Goal: Use online tool/utility: Utilize a website feature to perform a specific function

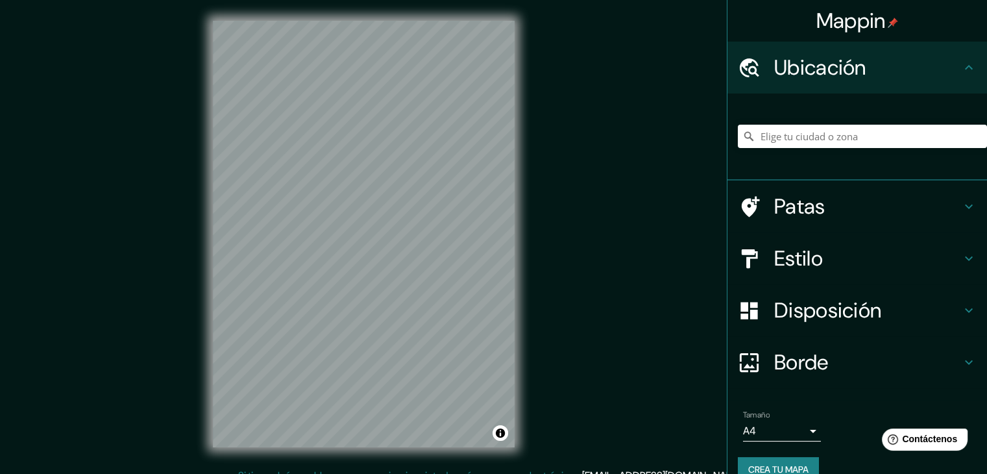
scroll to position [23, 0]
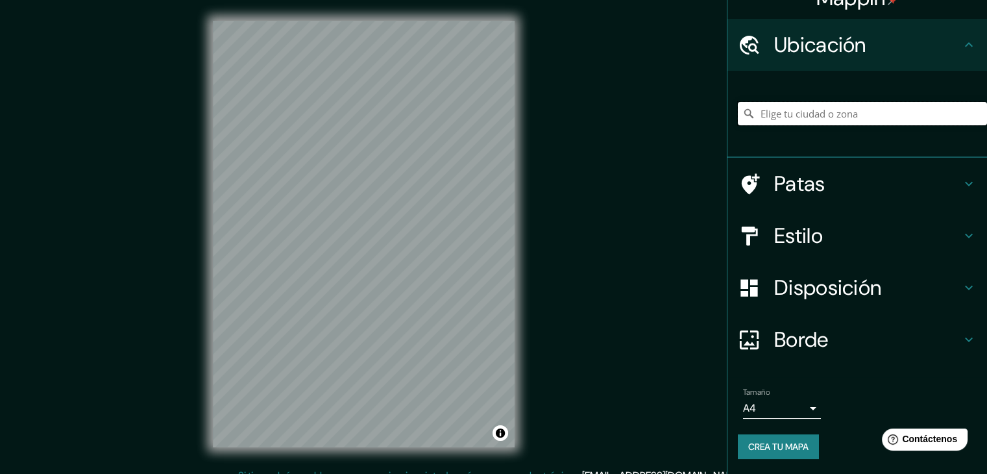
click at [793, 123] on input "Elige tu ciudad o zona" at bounding box center [862, 113] width 249 height 23
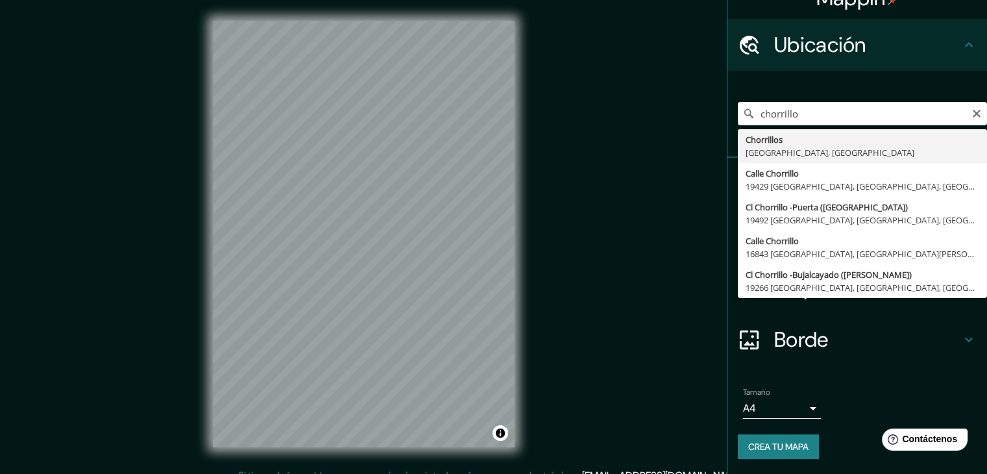
type input "Chorrillos, [GEOGRAPHIC_DATA], [GEOGRAPHIC_DATA]"
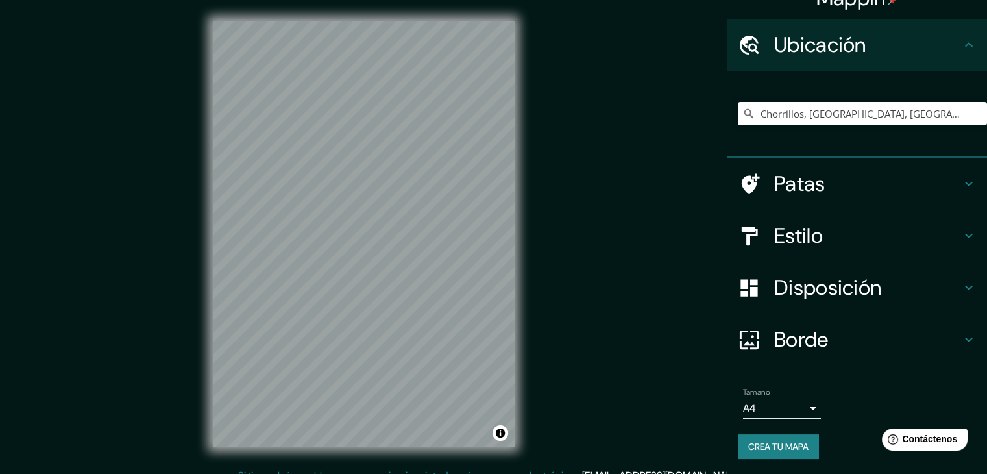
click at [947, 249] on div "Estilo" at bounding box center [857, 236] width 260 height 52
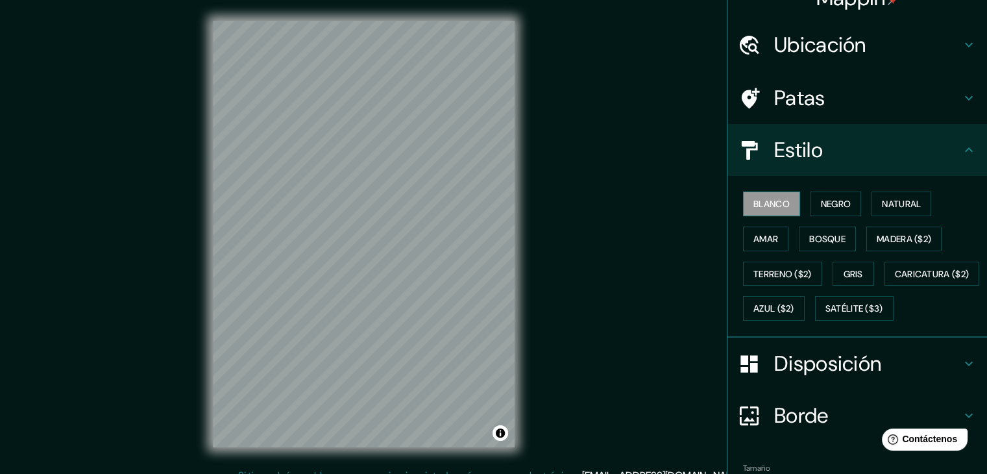
click at [774, 205] on font "Blanco" at bounding box center [771, 204] width 36 height 12
click at [821, 195] on font "Negro" at bounding box center [836, 203] width 31 height 17
click at [755, 199] on font "Blanco" at bounding box center [771, 204] width 36 height 12
click at [518, 226] on div "© Mapbox © OpenStreetMap Improve this map" at bounding box center [363, 234] width 343 height 468
click at [821, 203] on font "Negro" at bounding box center [836, 204] width 31 height 12
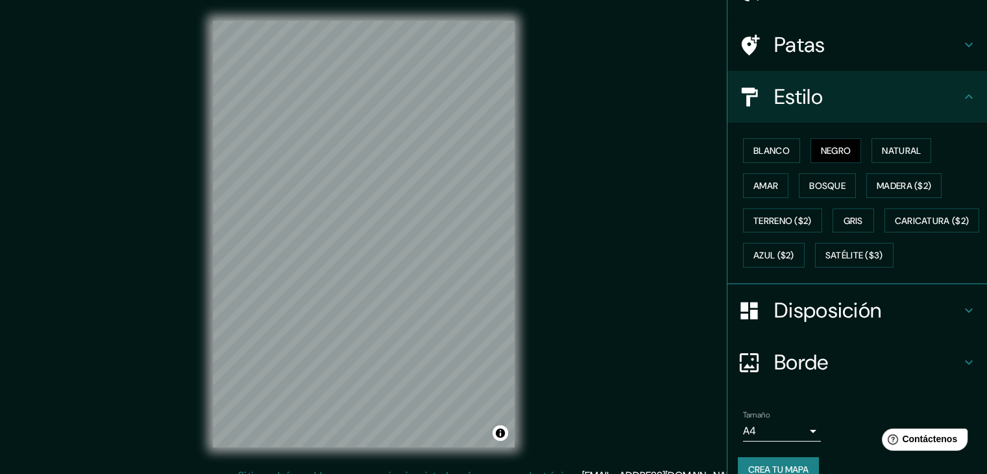
scroll to position [131, 0]
